Goal: Find specific page/section: Find specific page/section

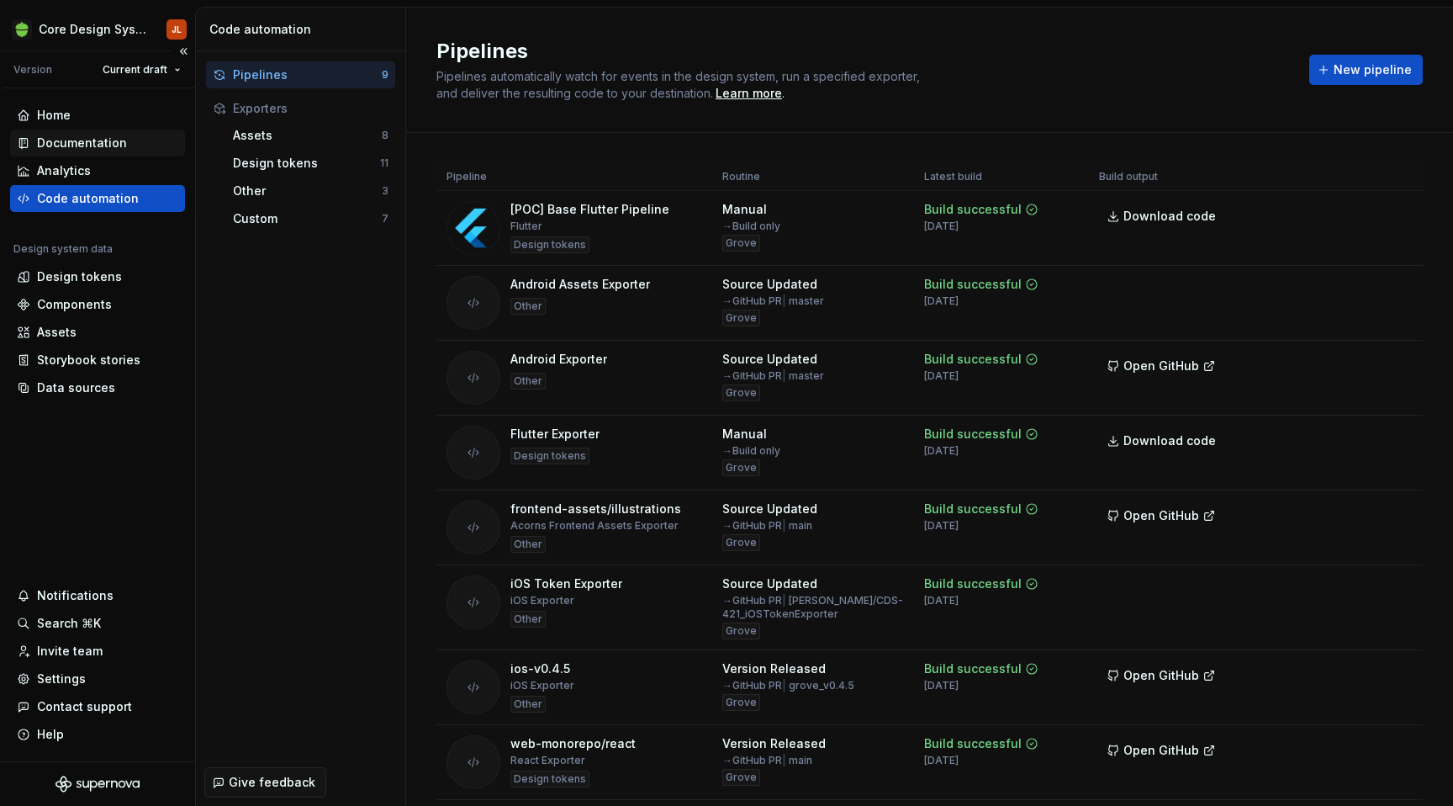
scroll to position [463, 0]
click at [61, 330] on div "Assets" at bounding box center [57, 332] width 40 height 17
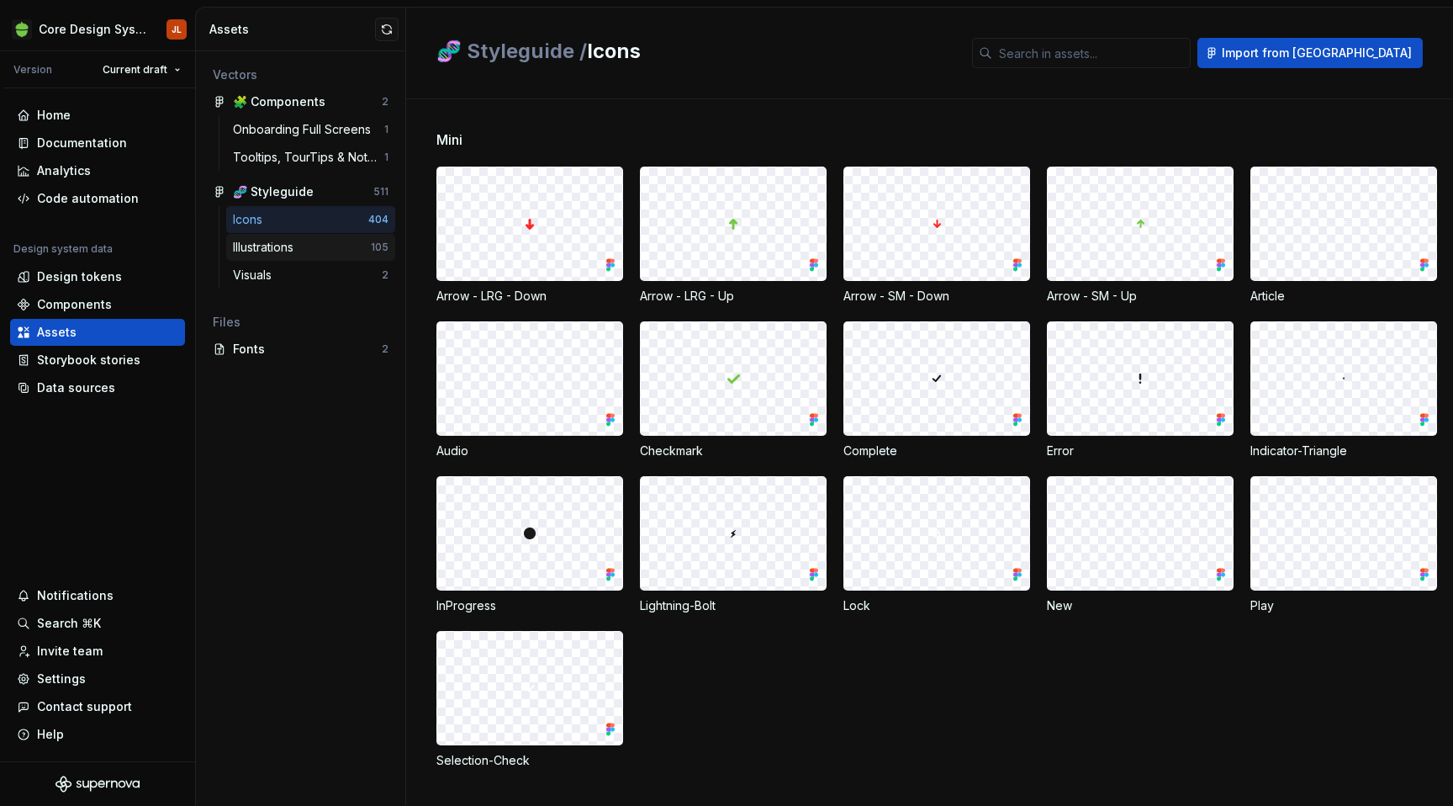
click at [317, 245] on div "Illustrations" at bounding box center [302, 247] width 138 height 17
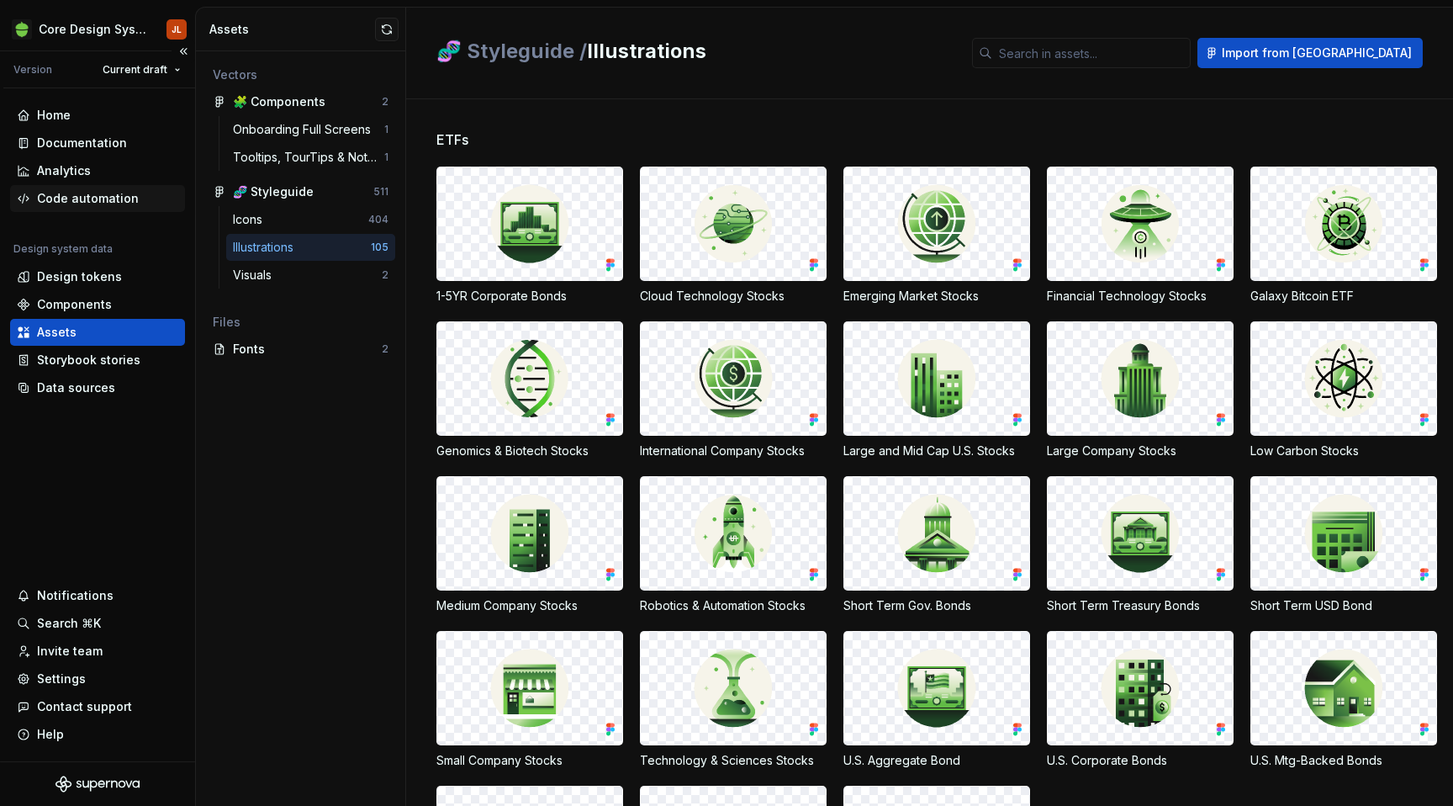
click at [60, 198] on div "Code automation" at bounding box center [88, 198] width 102 height 17
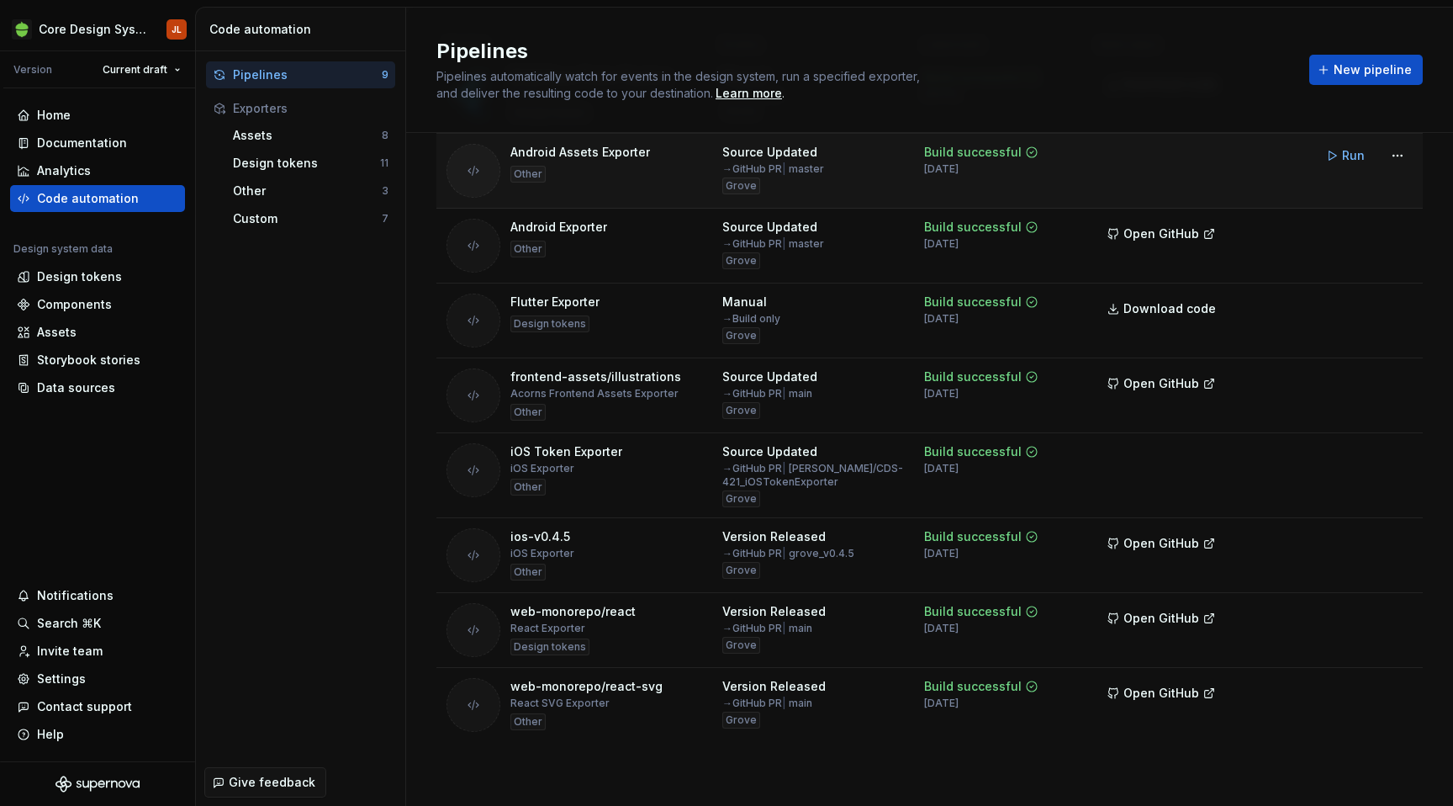
scroll to position [117, 0]
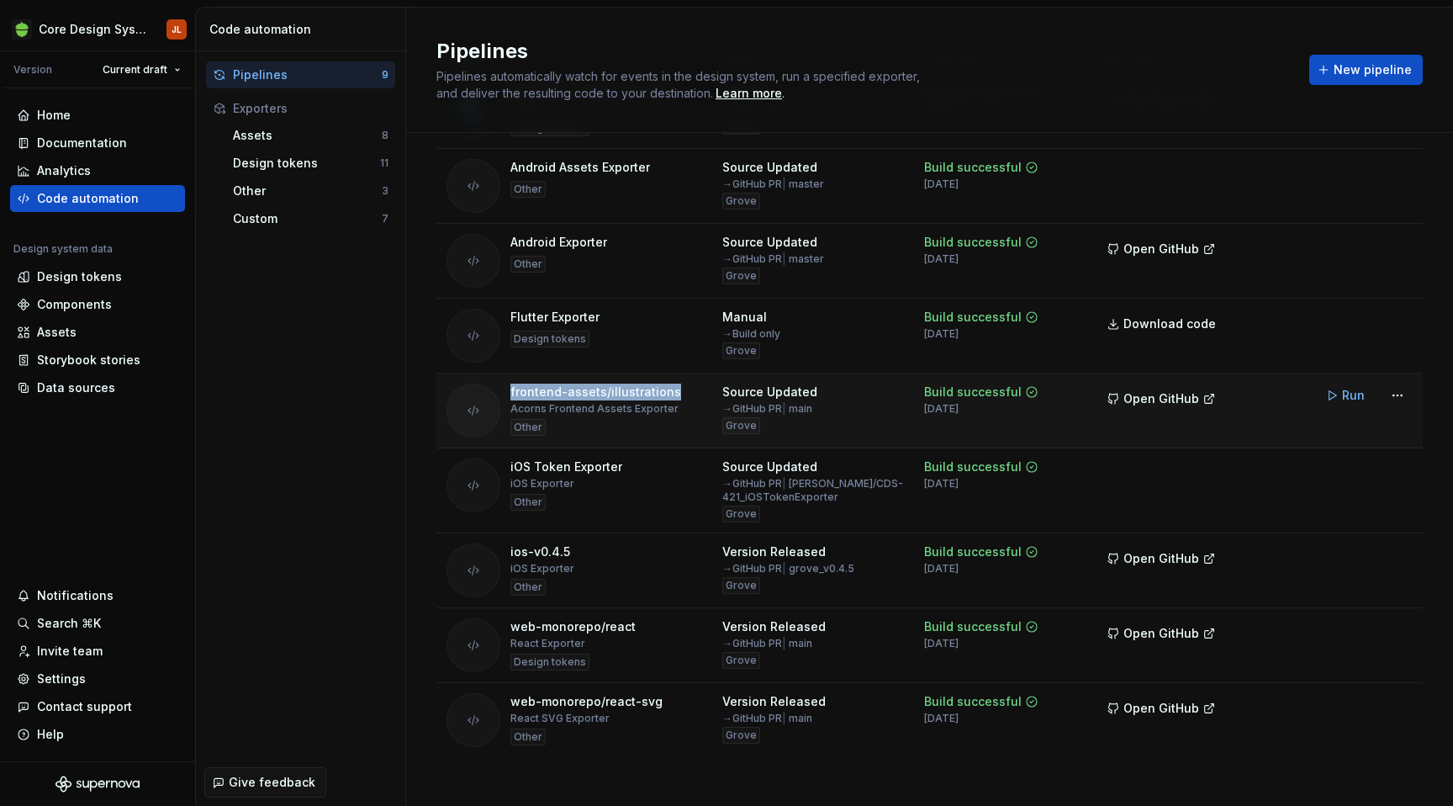
drag, startPoint x: 682, startPoint y: 393, endPoint x: 486, endPoint y: 385, distance: 196.1
click at [486, 385] on div "frontend-assets/illustrations Acorns Frontend Assets Exporter Other" at bounding box center [575, 410] width 256 height 54
click at [258, 221] on div "Custom" at bounding box center [307, 218] width 149 height 17
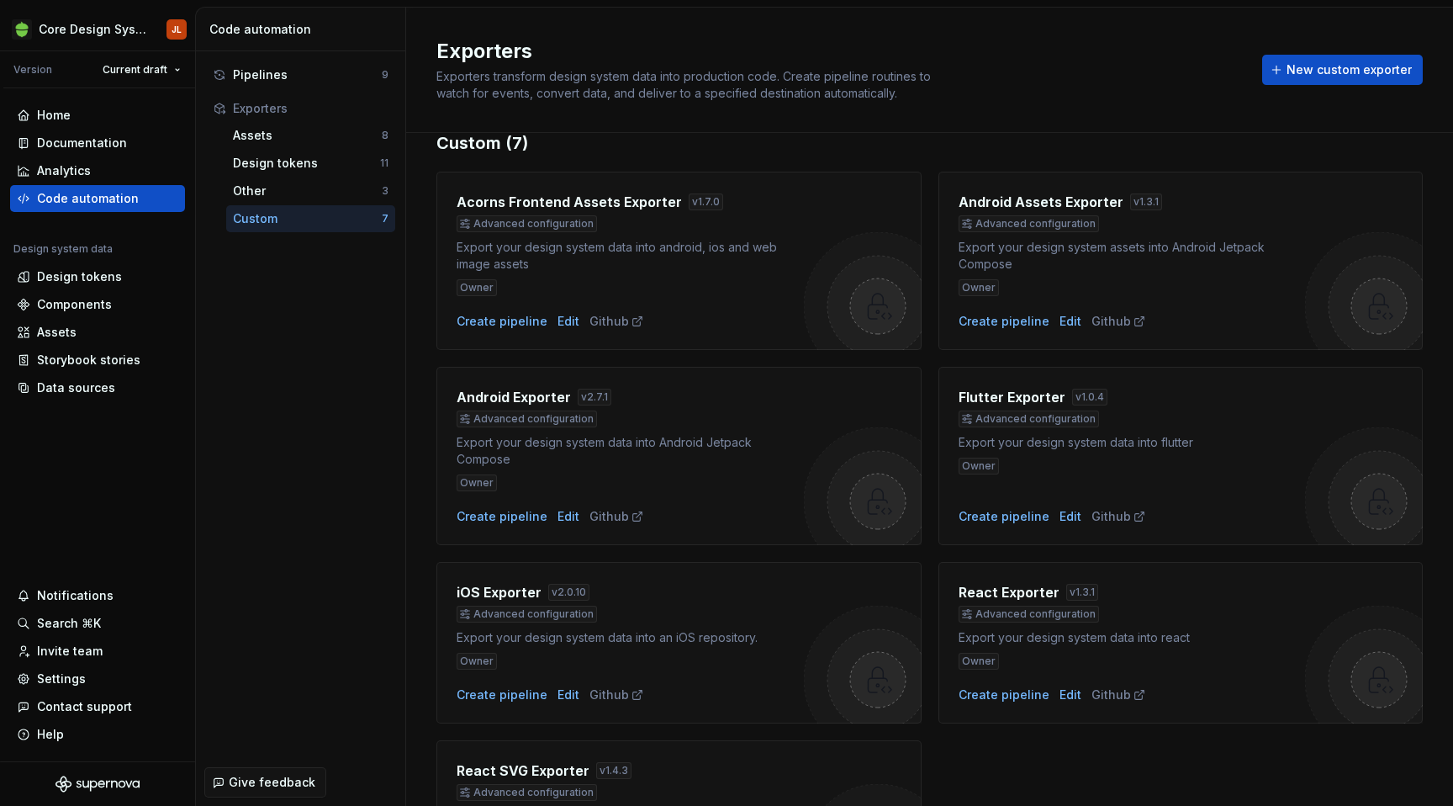
scroll to position [34, 0]
drag, startPoint x: 674, startPoint y: 201, endPoint x: 458, endPoint y: 201, distance: 216.1
click at [458, 201] on div "Acorns Frontend Assets Exporter v 1.7.0" at bounding box center [630, 199] width 347 height 20
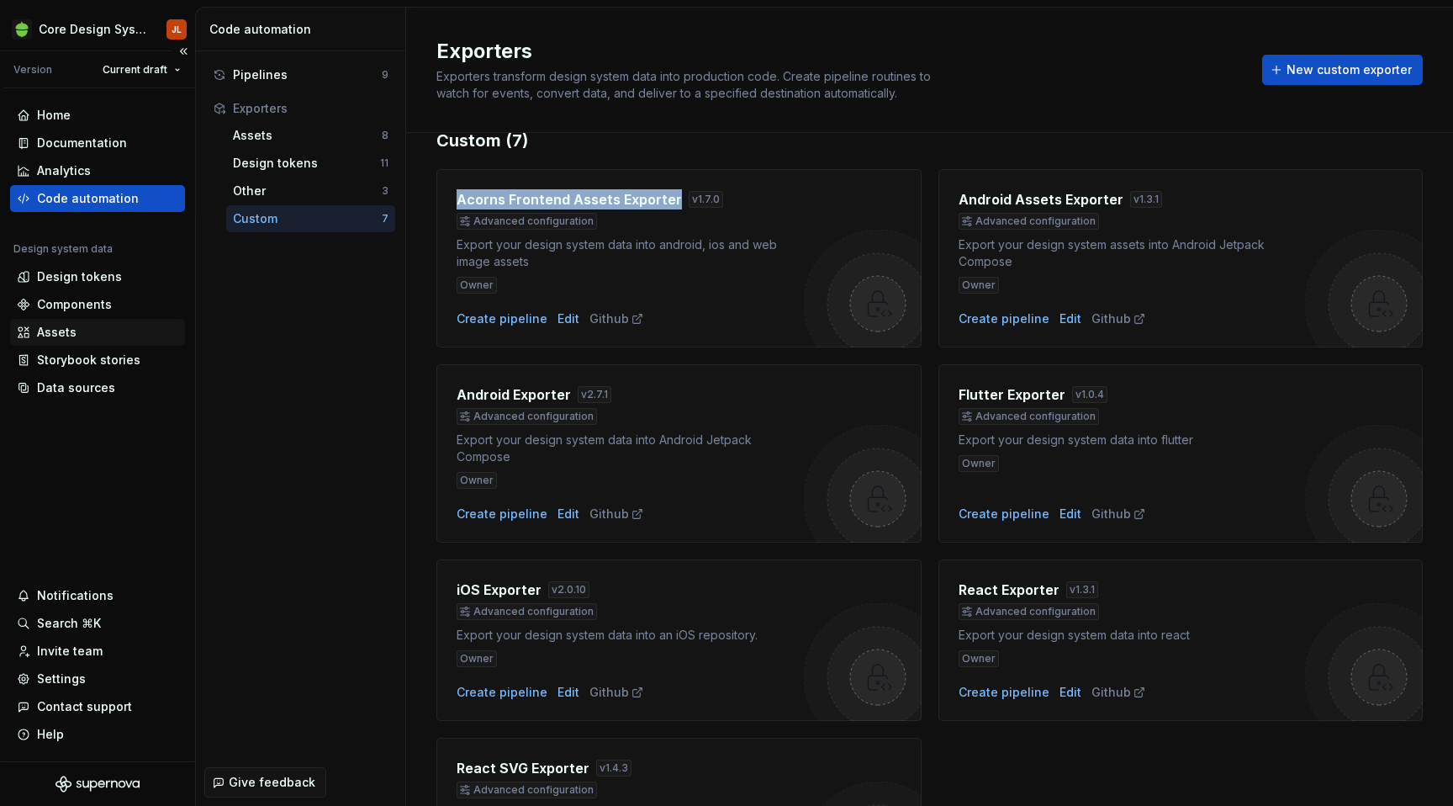
click at [56, 332] on div "Assets" at bounding box center [57, 332] width 40 height 17
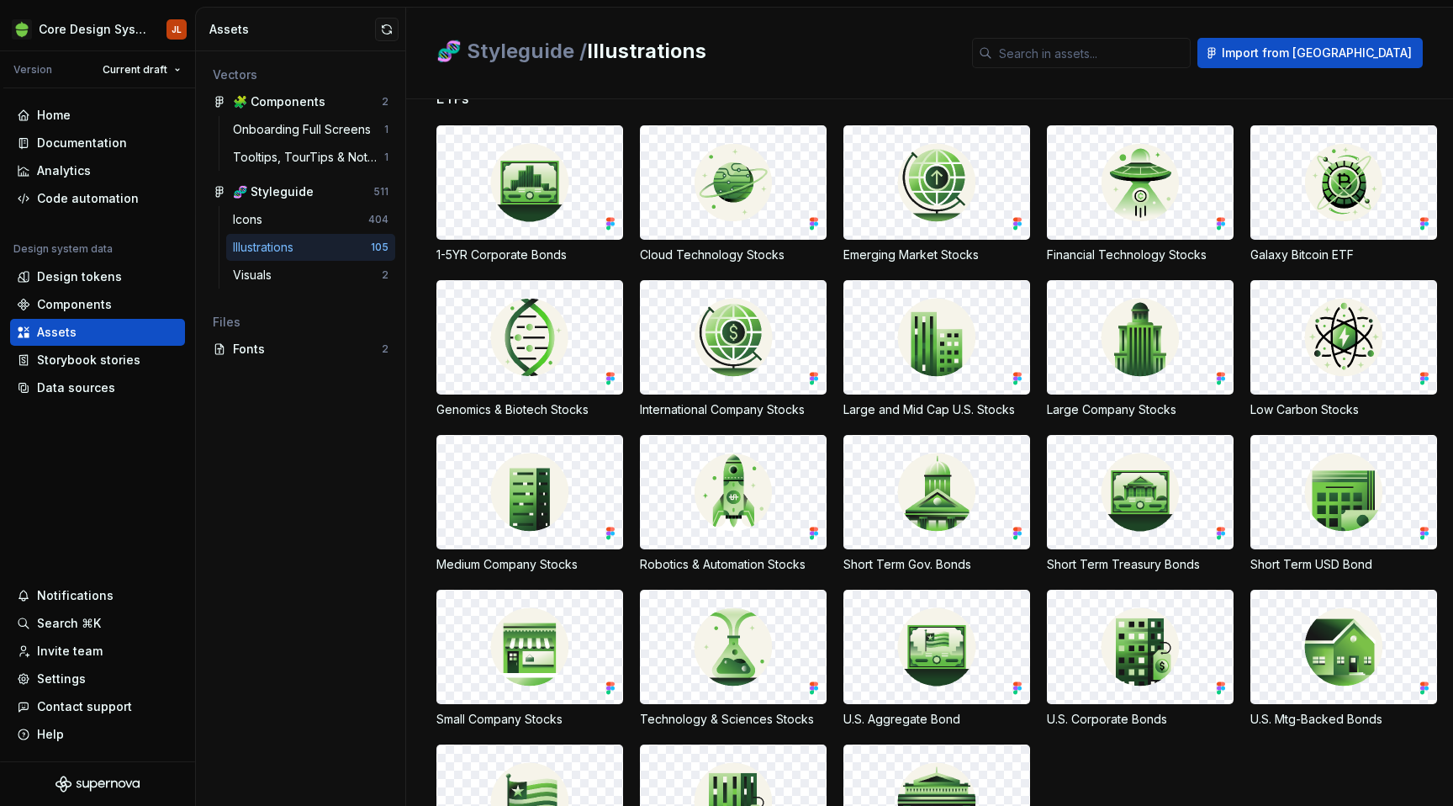
scroll to position [24, 0]
